Goal: Task Accomplishment & Management: Manage account settings

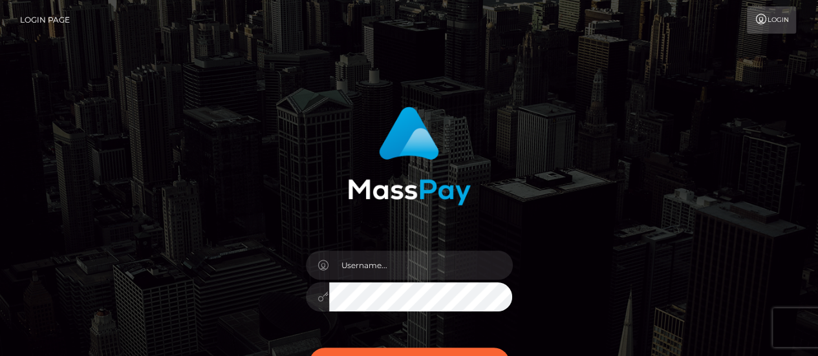
click at [424, 277] on input "text" at bounding box center [421, 265] width 184 height 29
click at [427, 263] on input "text" at bounding box center [421, 265] width 184 height 29
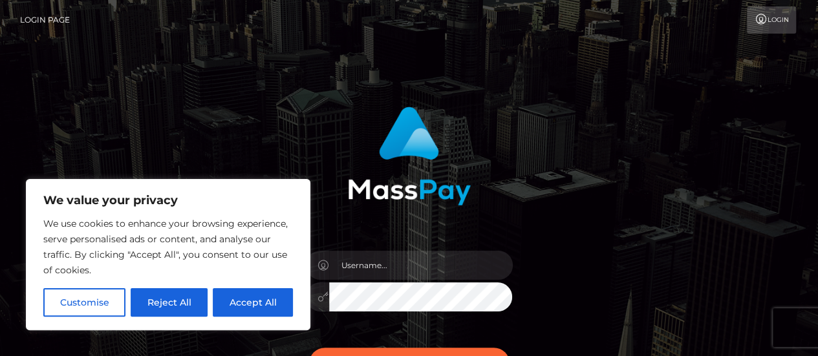
type input "[EMAIL_ADDRESS][DOMAIN_NAME]"
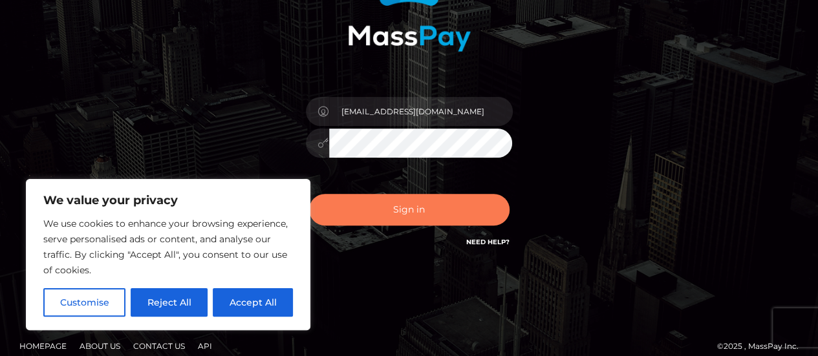
click at [411, 211] on button "Sign in" at bounding box center [409, 210] width 200 height 32
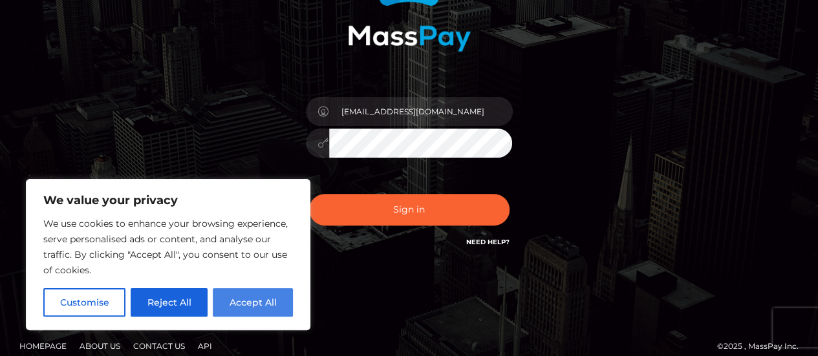
click at [239, 302] on button "Accept All" at bounding box center [253, 302] width 80 height 28
checkbox input "true"
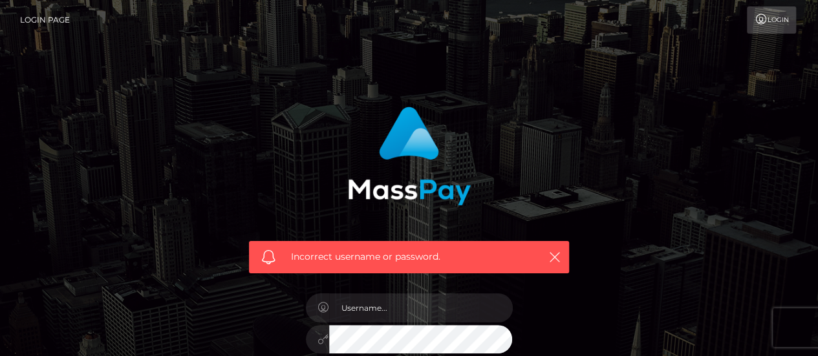
scroll to position [114, 0]
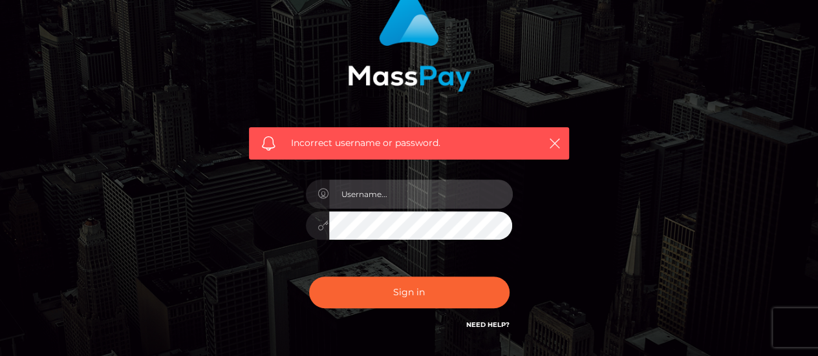
type input "[EMAIL_ADDRESS][DOMAIN_NAME]"
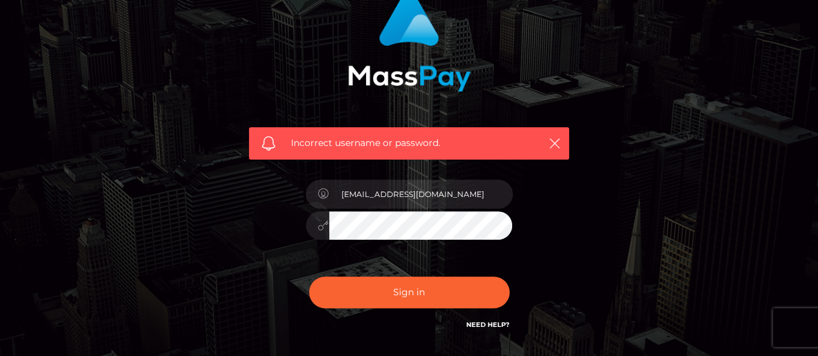
click at [323, 195] on icon at bounding box center [323, 194] width 11 height 10
